Goal: Transaction & Acquisition: Obtain resource

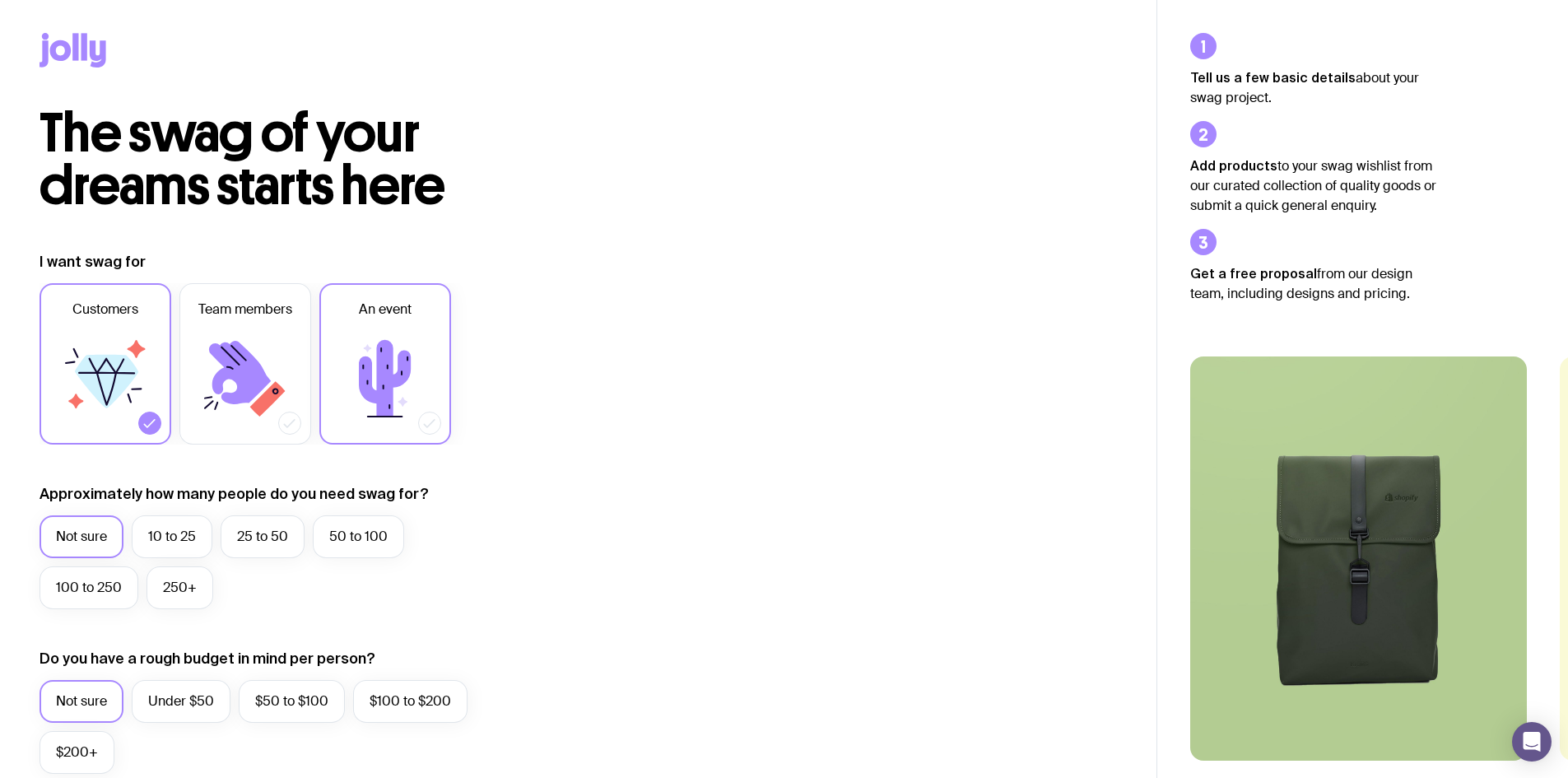
click at [412, 371] on icon at bounding box center [384, 378] width 98 height 98
click at [0, 0] on input "An event" at bounding box center [0, 0] width 0 height 0
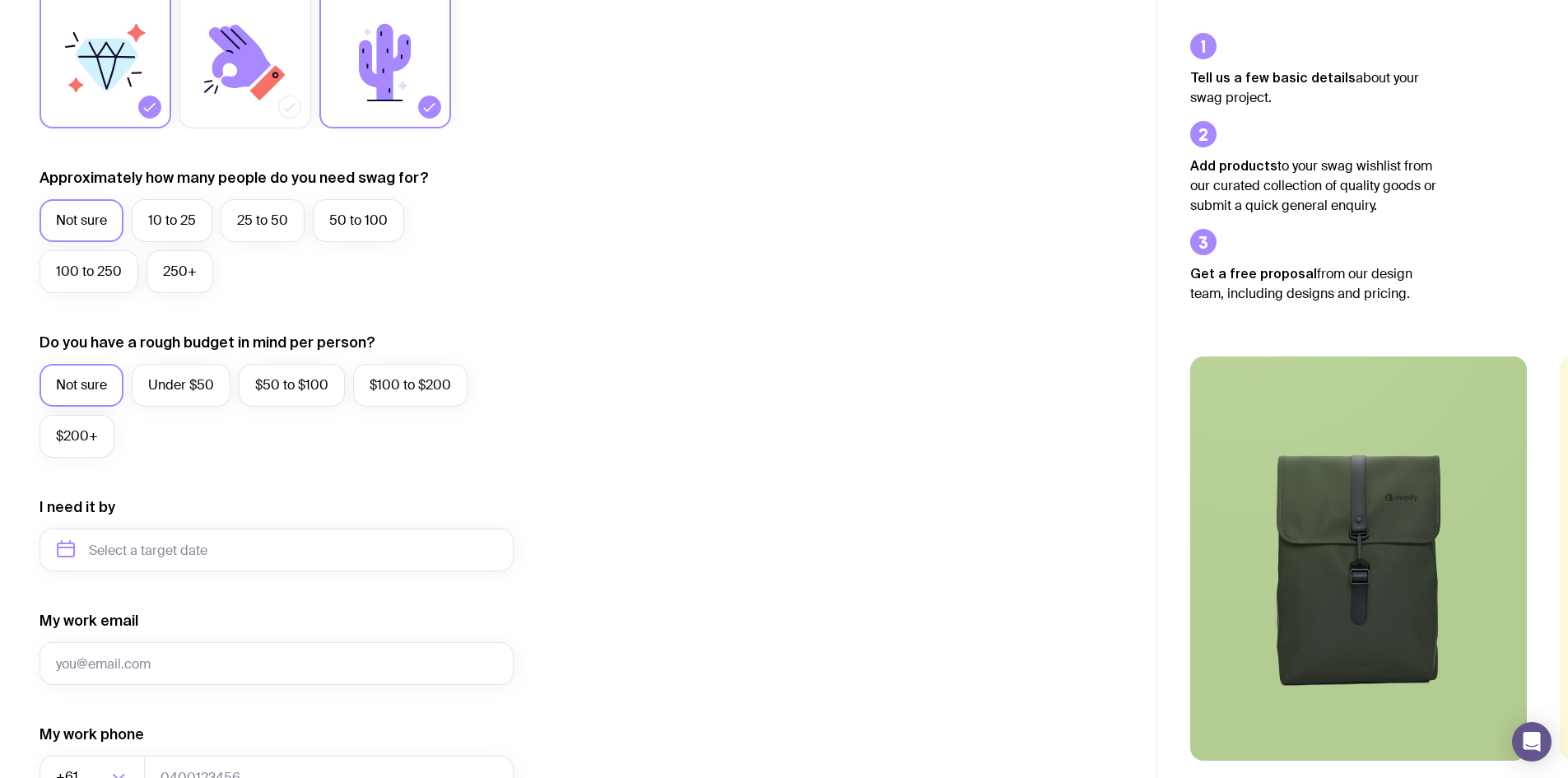
scroll to position [329, 0]
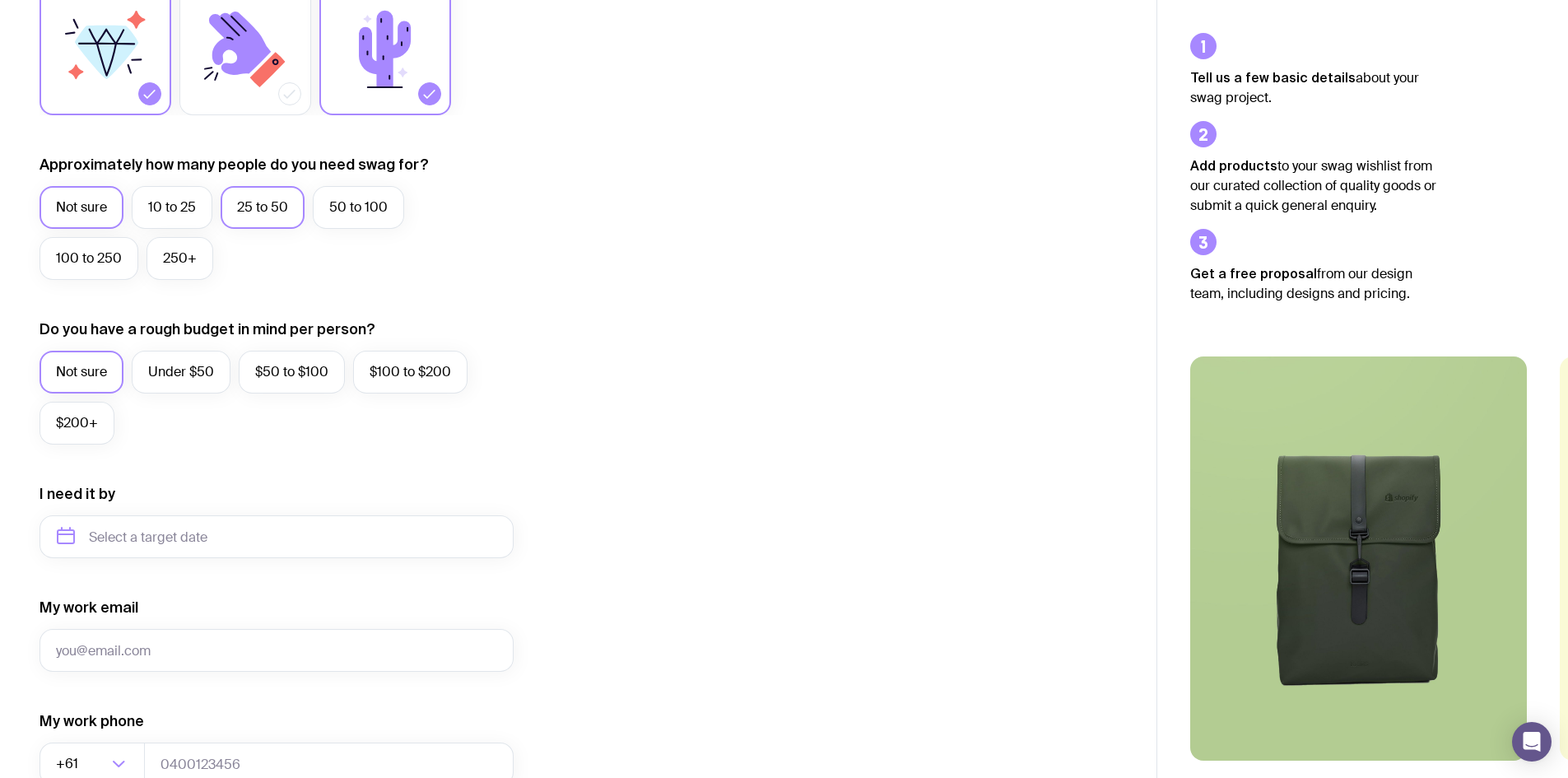
click at [302, 229] on label "25 to 50" at bounding box center [262, 207] width 84 height 43
click at [0, 0] on input "25 to 50" at bounding box center [0, 0] width 0 height 0
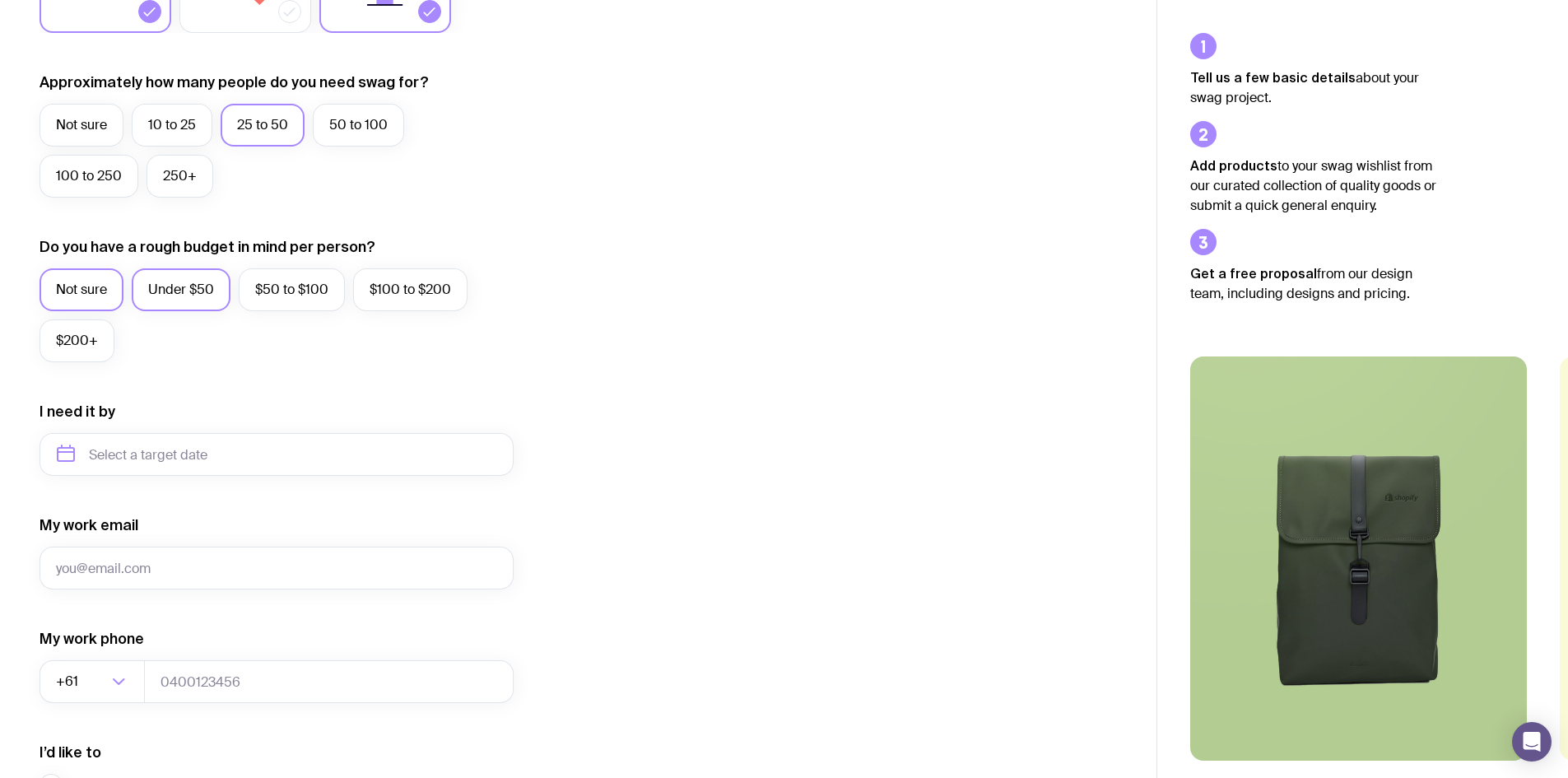
click at [211, 311] on label "Under $50" at bounding box center [180, 290] width 98 height 43
click at [0, 0] on input "Under $50" at bounding box center [0, 0] width 0 height 0
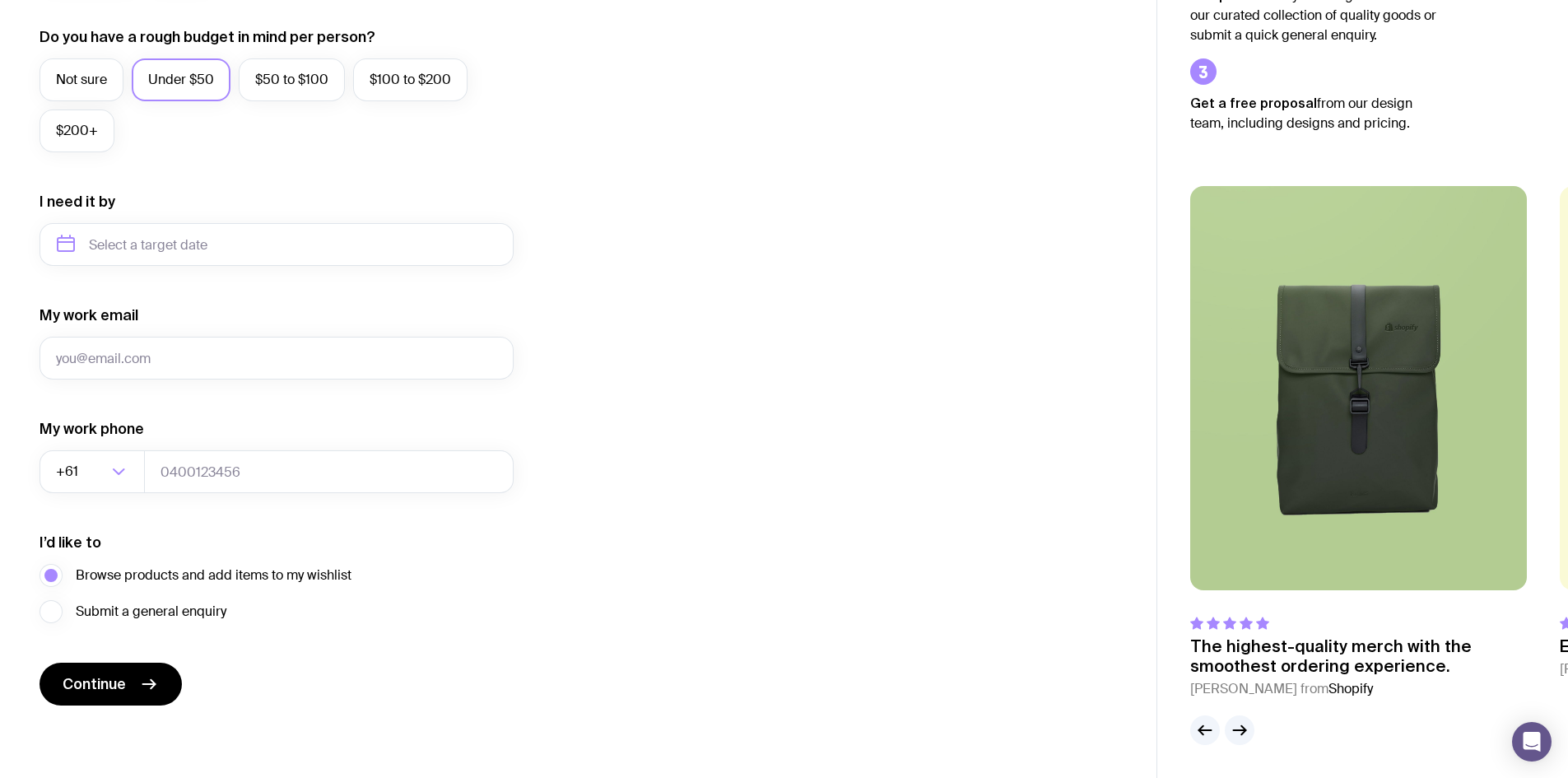
scroll to position [719, 0]
click at [153, 566] on span "Browse products and add items to my wishlist" at bounding box center [213, 575] width 276 height 19
click at [0, 0] on input "Browse products and add items to my wishlist" at bounding box center [0, 0] width 0 height 0
click at [123, 674] on span "Continue" at bounding box center [94, 683] width 63 height 19
click at [181, 337] on input "My work email" at bounding box center [277, 358] width 475 height 43
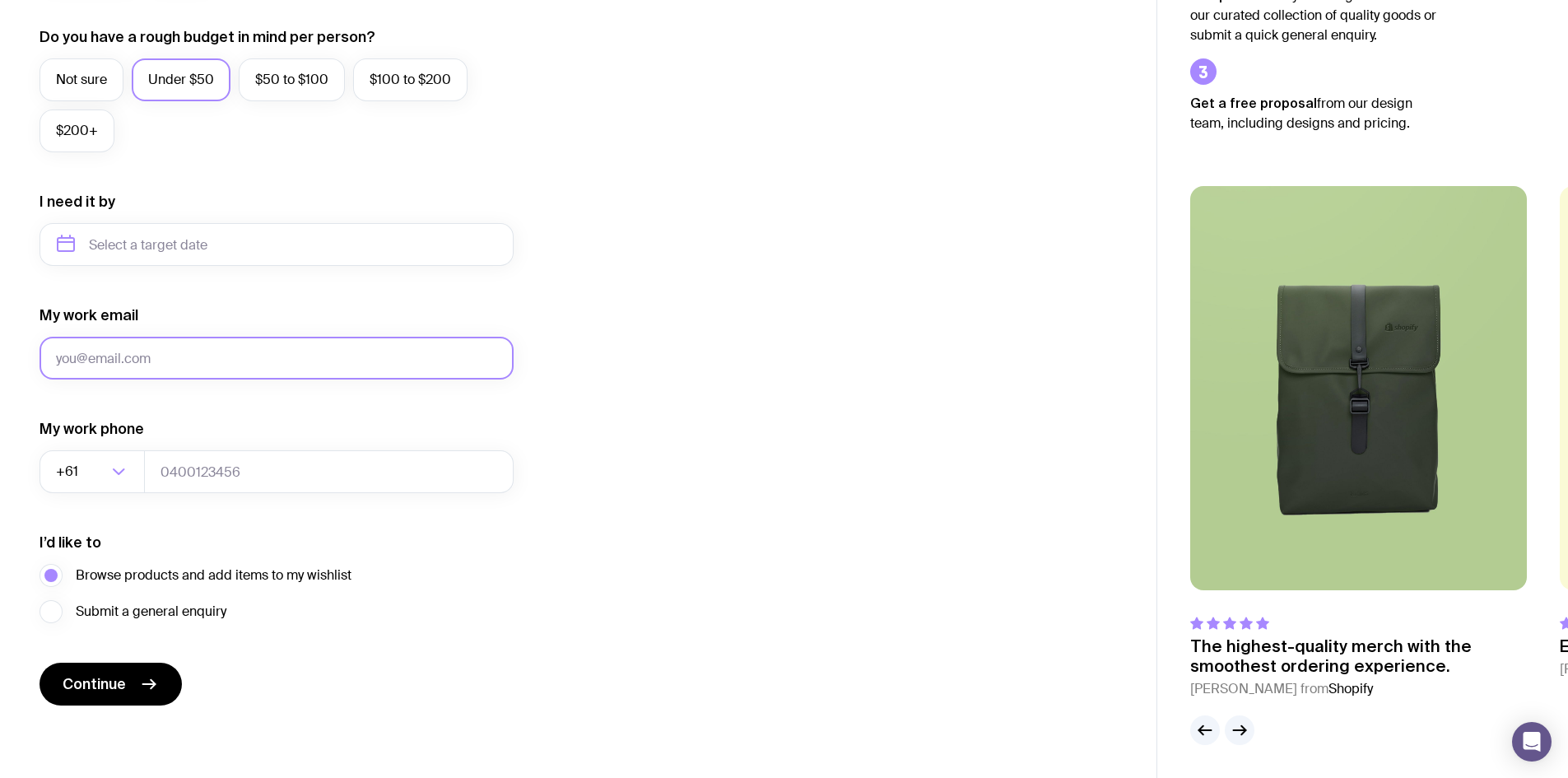
type input "[PERSON_NAME][EMAIL_ADDRESS][PERSON_NAME][DOMAIN_NAME]"
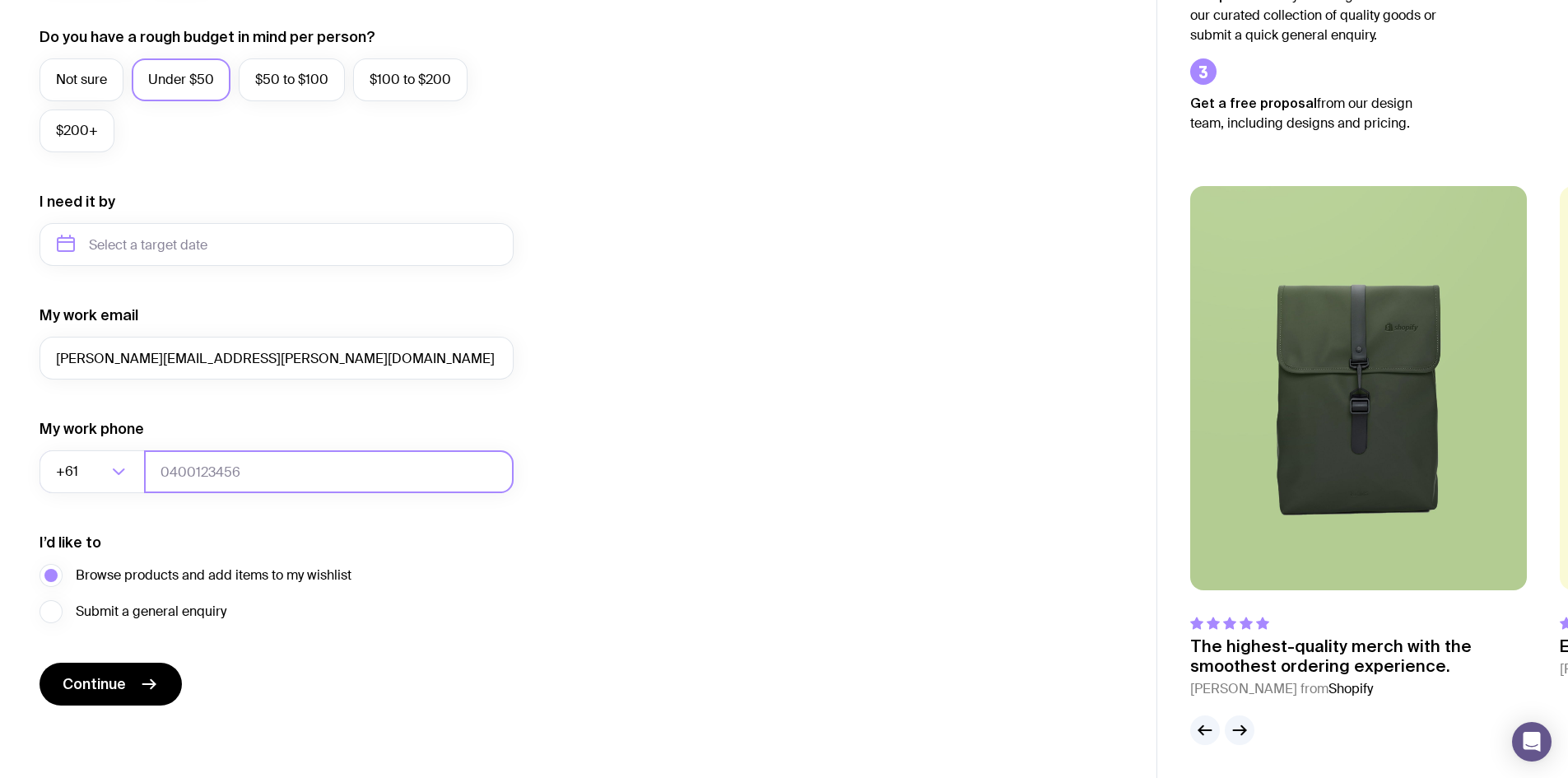
type input "0412770099"
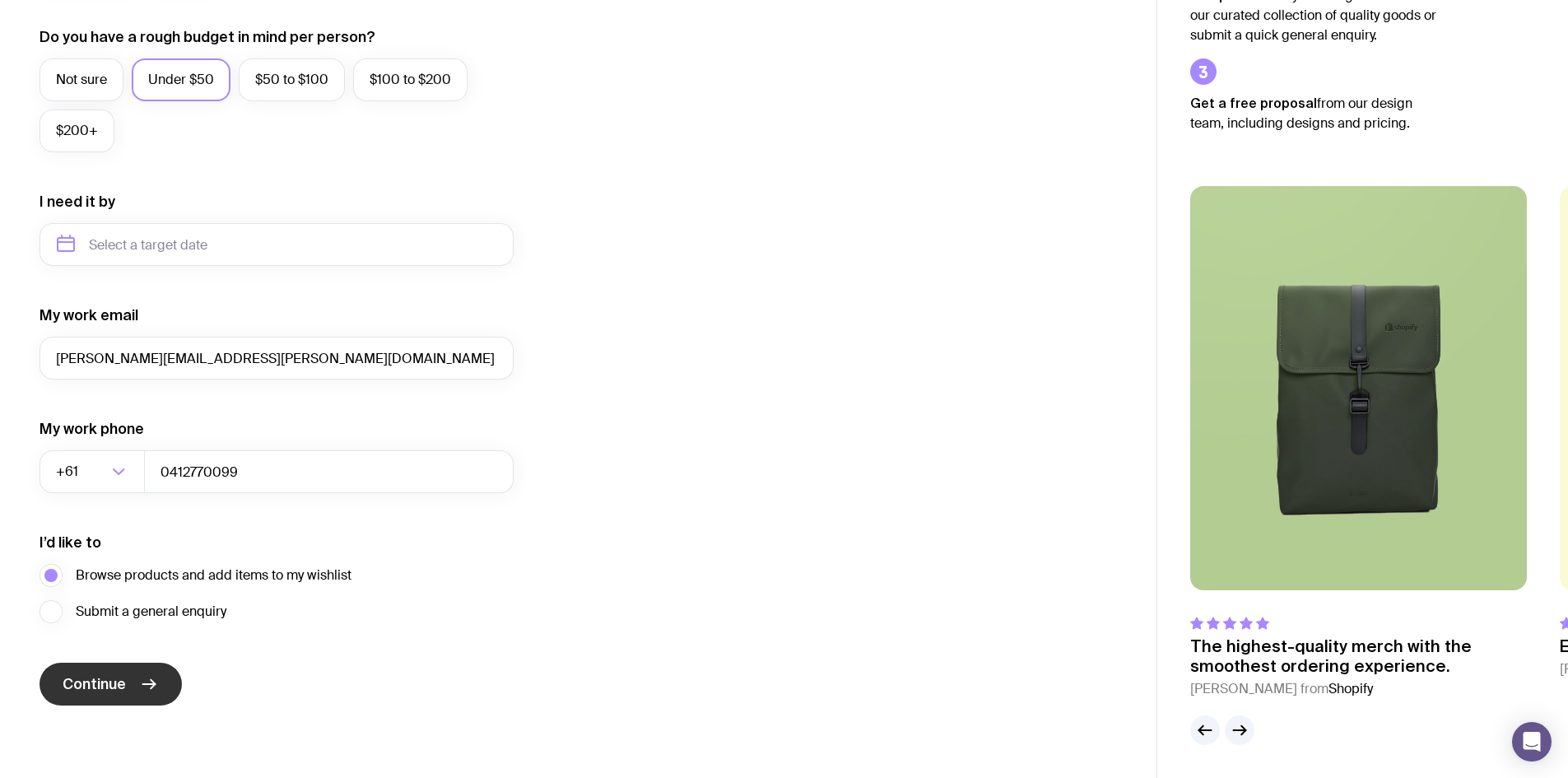
click at [126, 674] on span "Continue" at bounding box center [94, 683] width 63 height 19
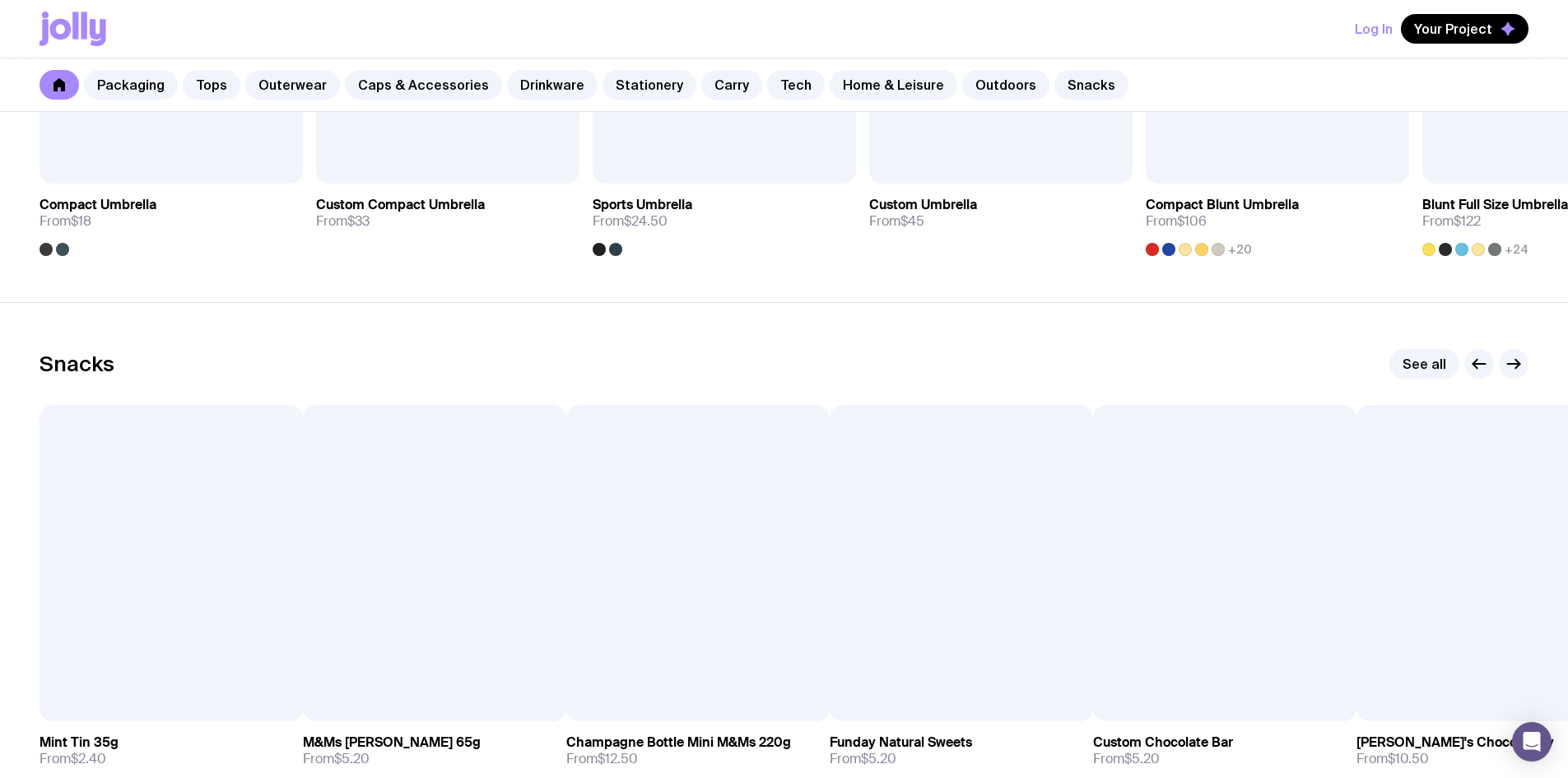
scroll to position [5050, 0]
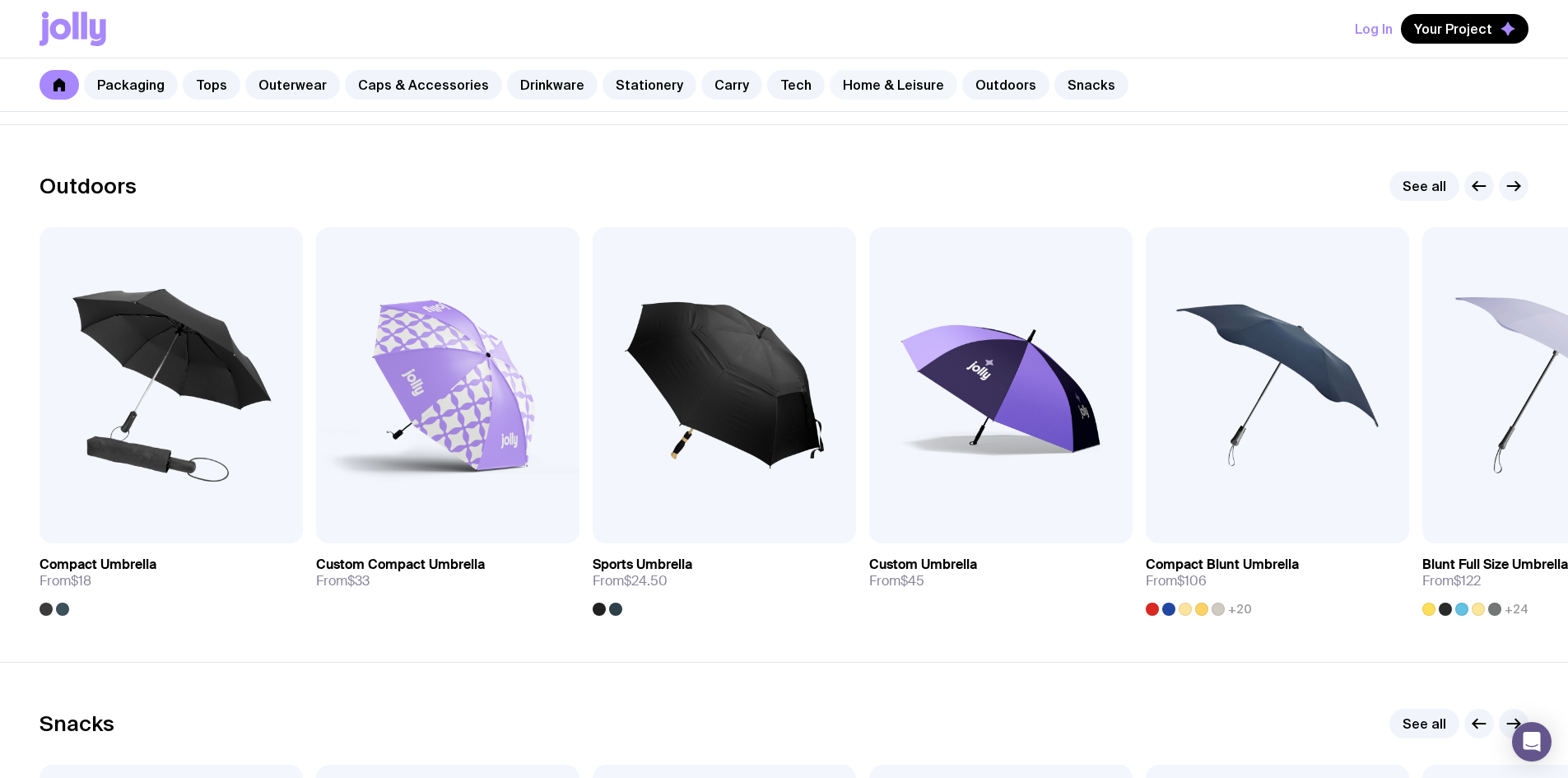
click at [907, 90] on link "Home & Leisure" at bounding box center [893, 85] width 128 height 29
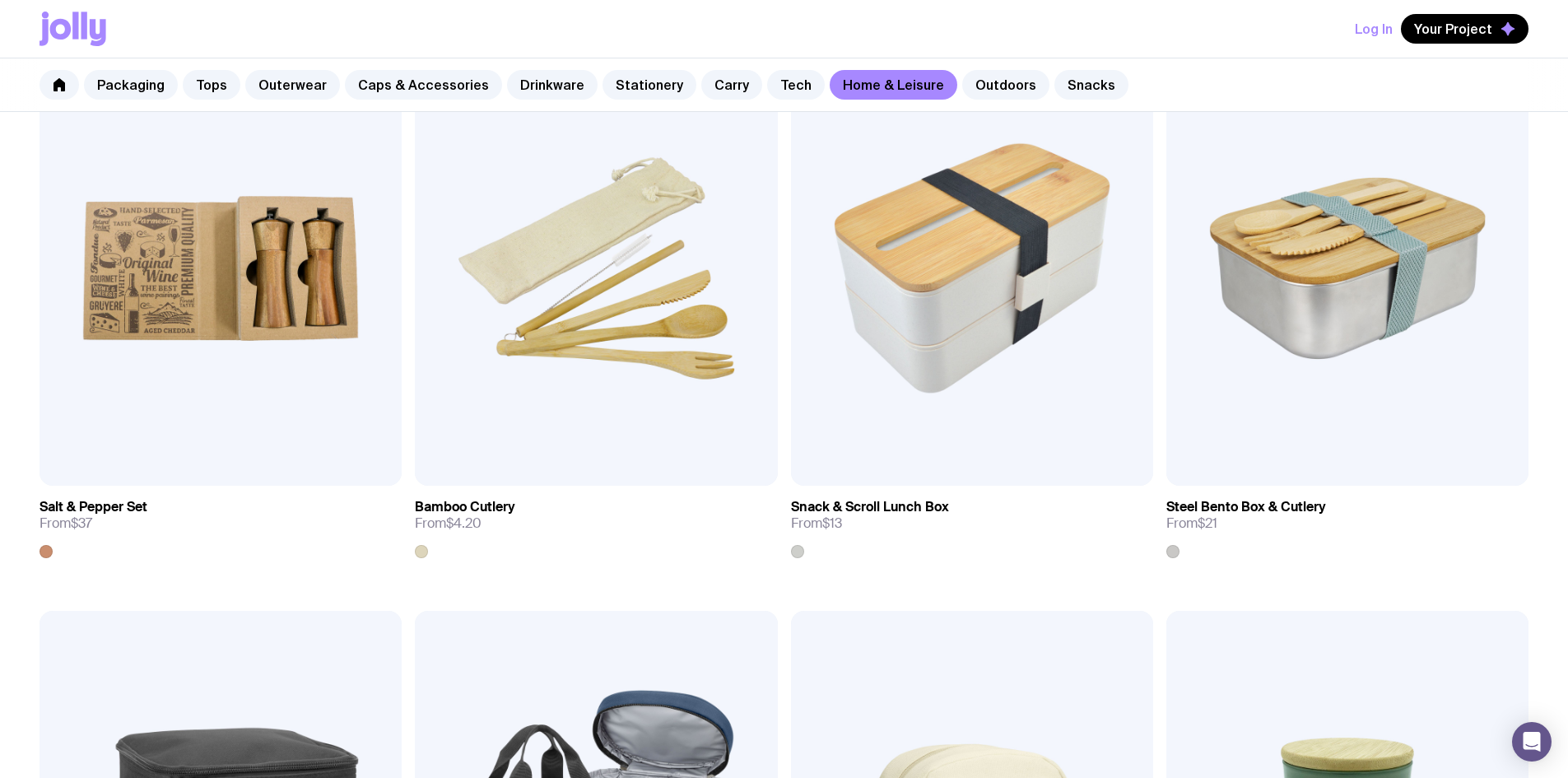
scroll to position [2427, 0]
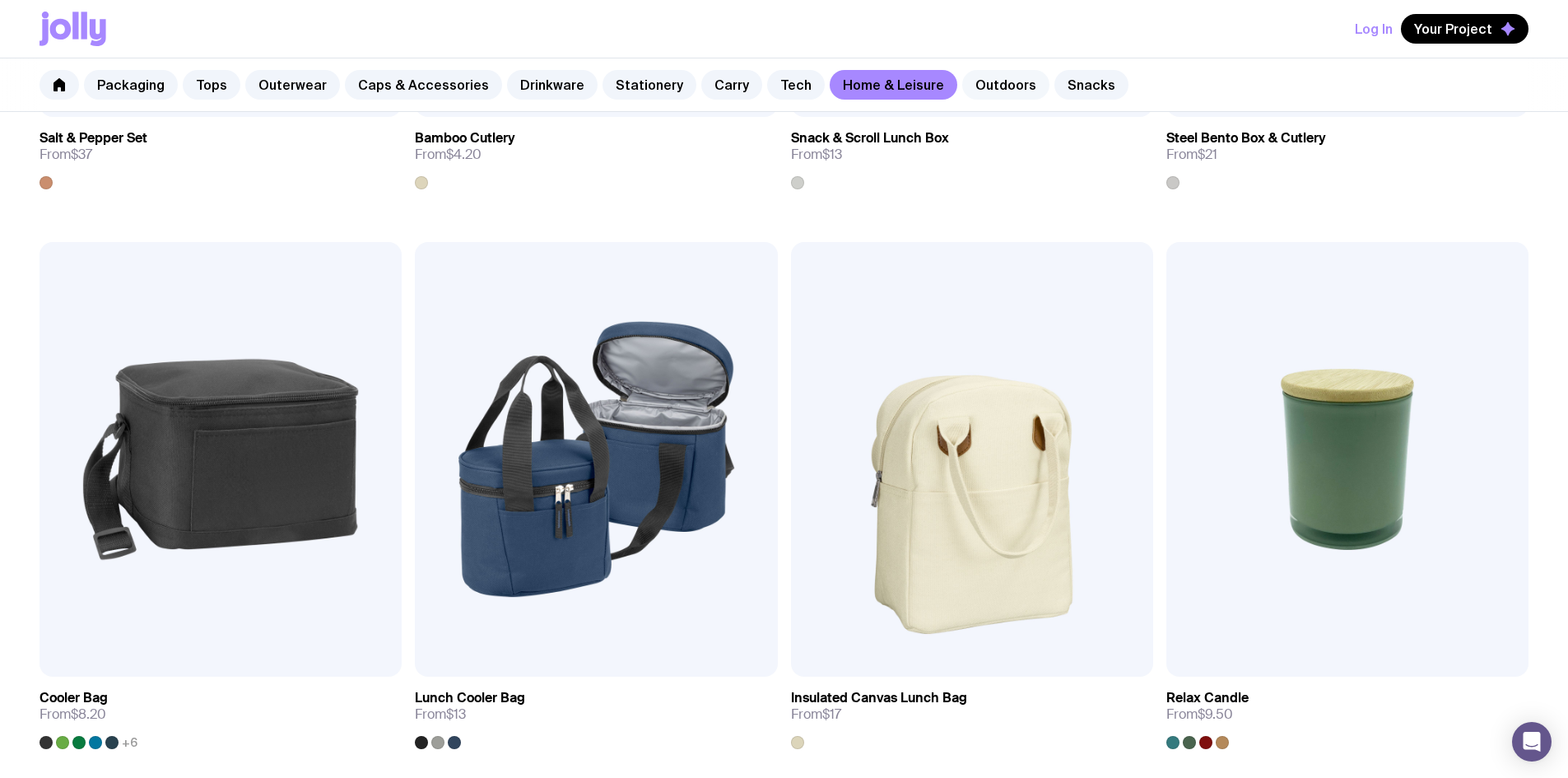
click at [1034, 98] on link "Outdoors" at bounding box center [1005, 85] width 87 height 29
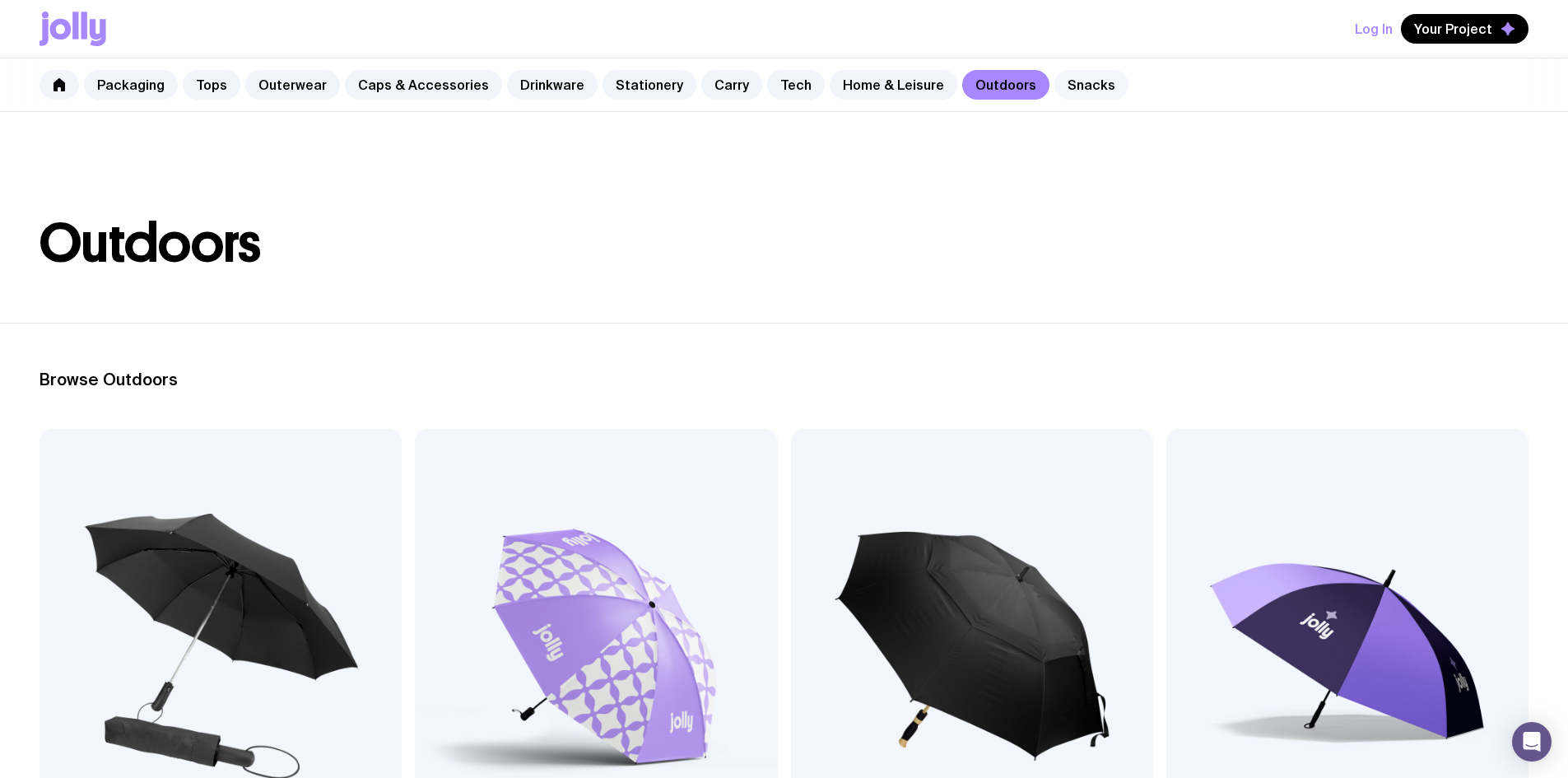
click at [1128, 85] on link "Snacks" at bounding box center [1092, 85] width 74 height 29
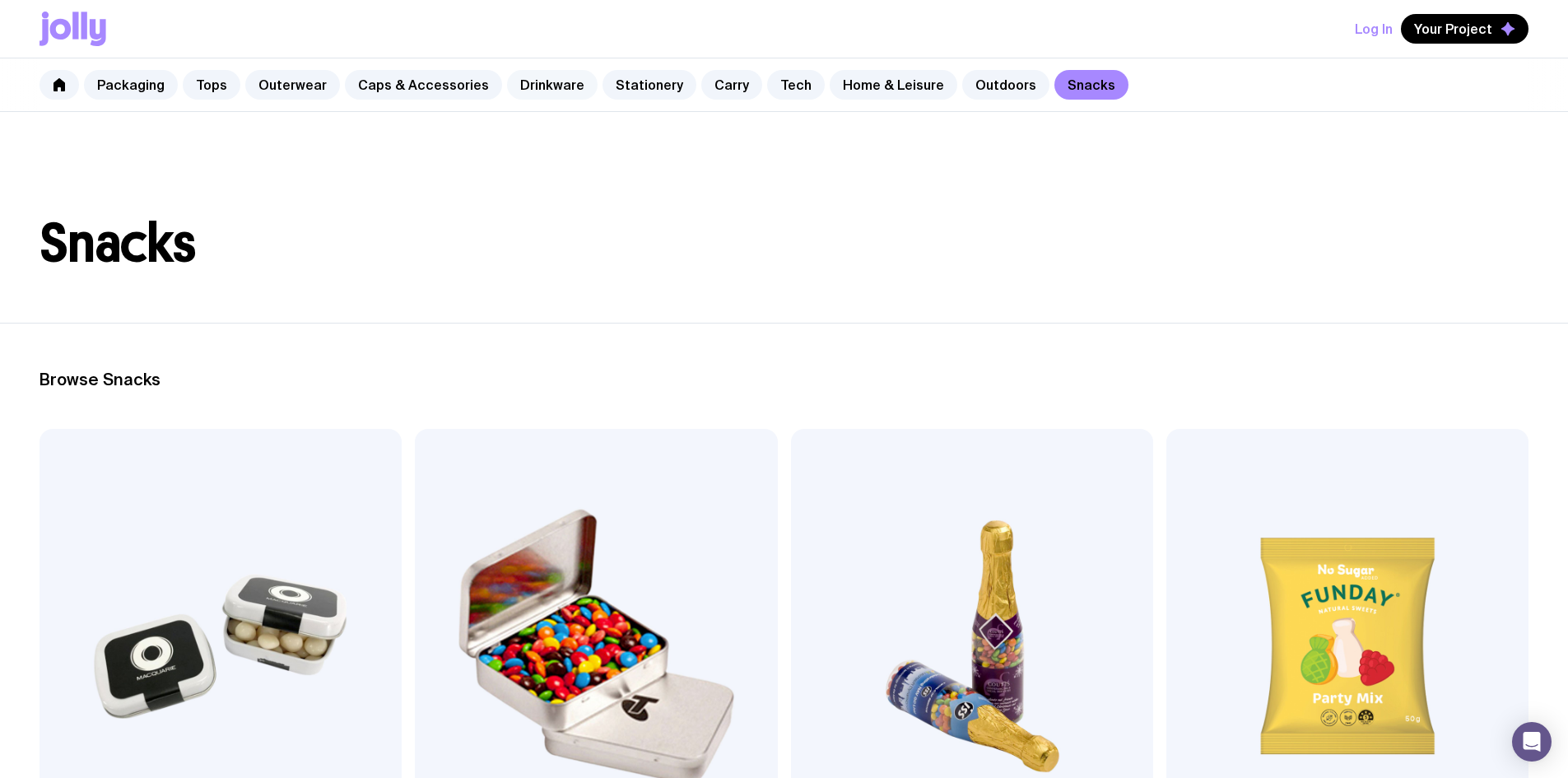
click at [571, 97] on link "Drinkware" at bounding box center [552, 85] width 90 height 29
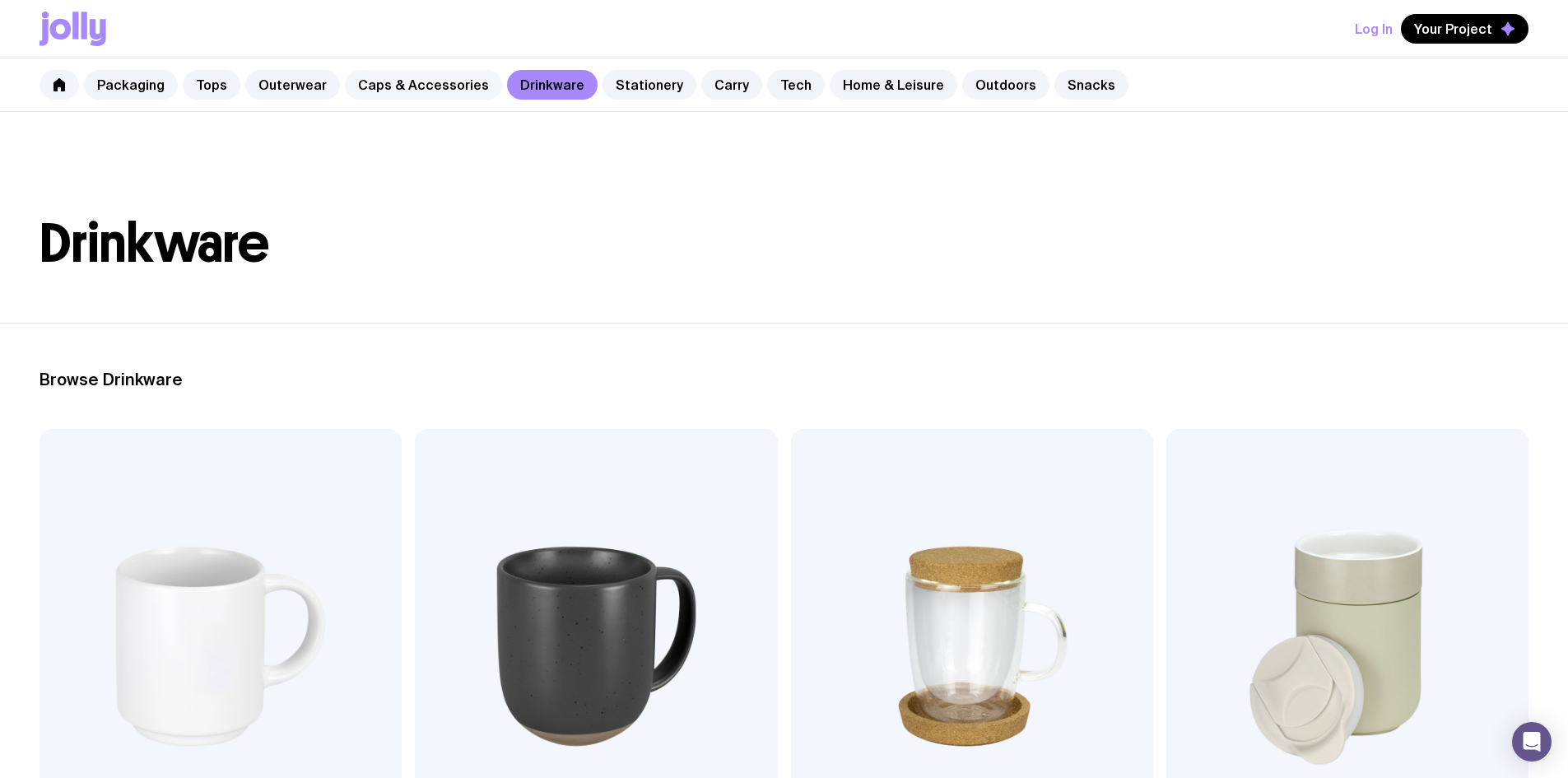
click at [465, 92] on link "Caps & Accessories" at bounding box center [423, 85] width 157 height 29
